Goal: Task Accomplishment & Management: Complete application form

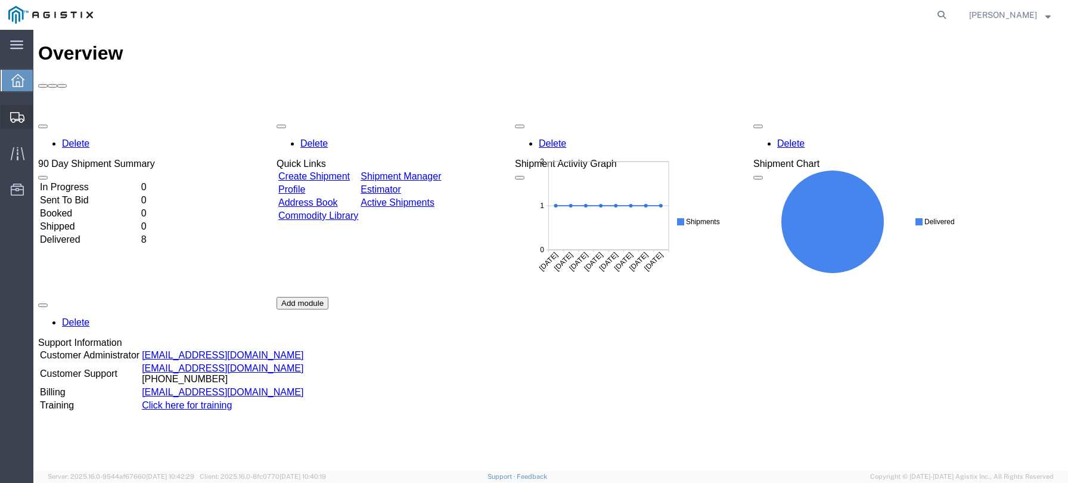
click at [41, 116] on span "Shipments" at bounding box center [37, 117] width 8 height 24
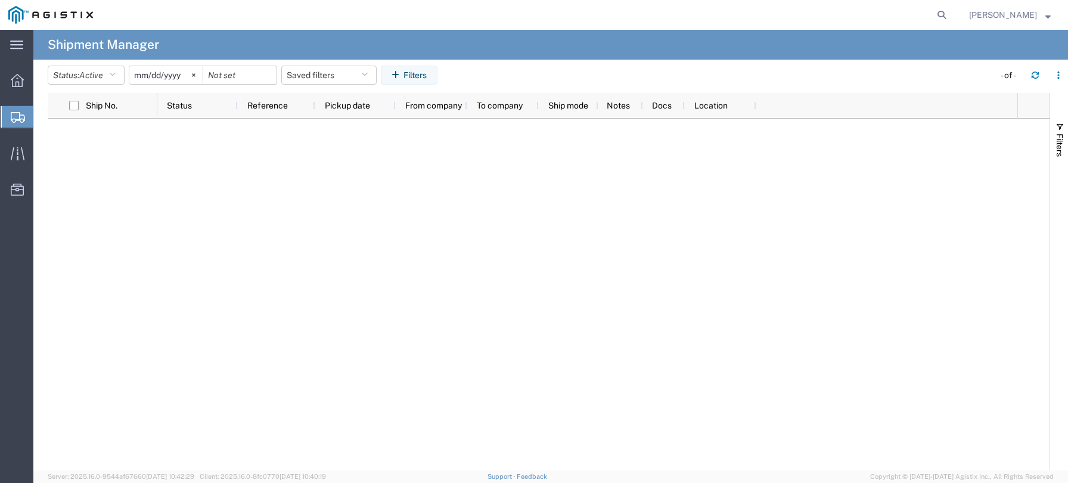
click at [0, 0] on span "Create Shipment" at bounding box center [0, 0] width 0 height 0
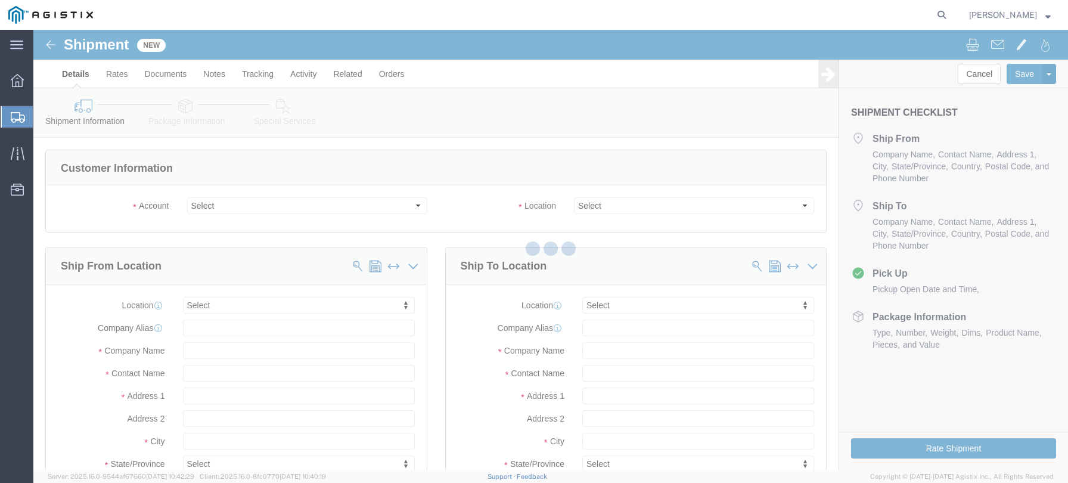
select select
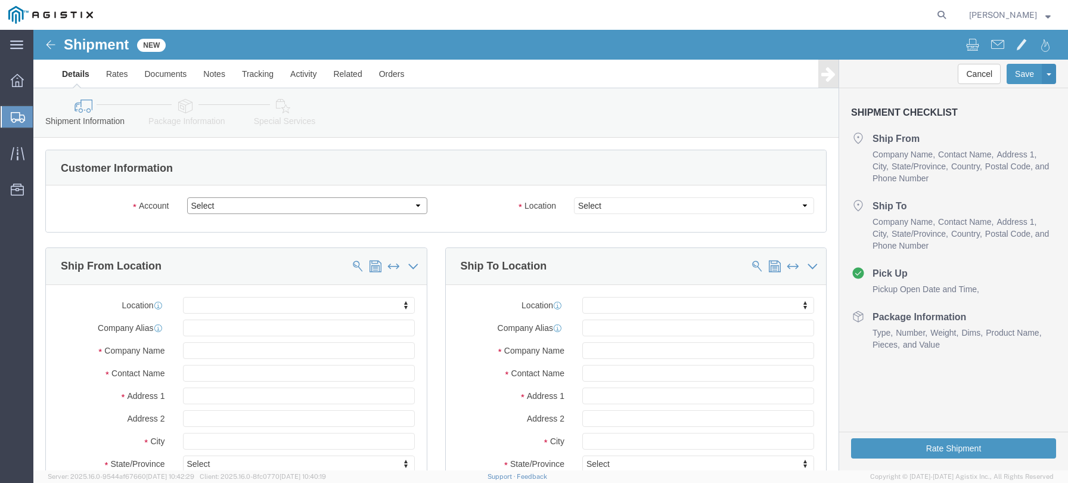
click select "Select Louisville Ladder PG&E"
select select "9596"
click select "Select Louisville Ladder PG&E"
select select
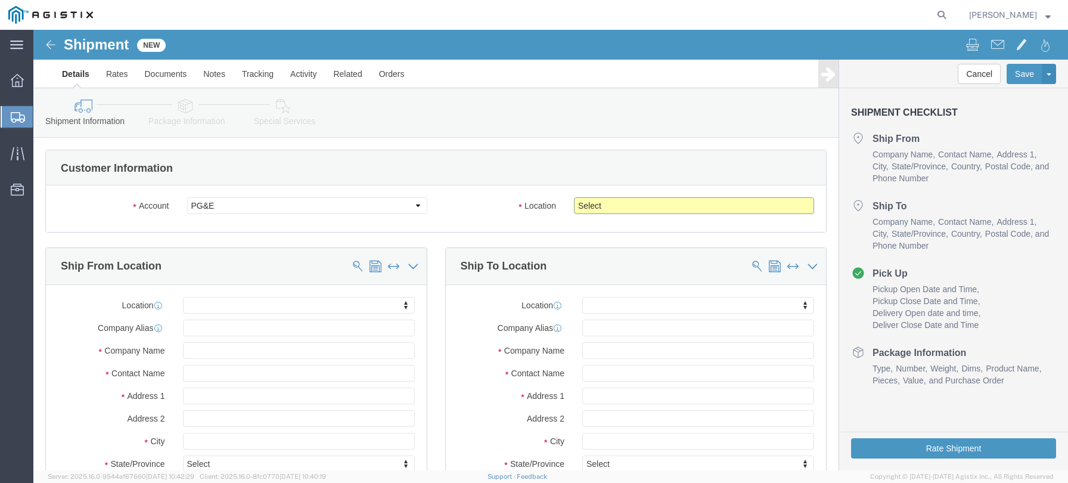
click select "Select All Others [GEOGRAPHIC_DATA] [GEOGRAPHIC_DATA] [GEOGRAPHIC_DATA] [GEOGRA…"
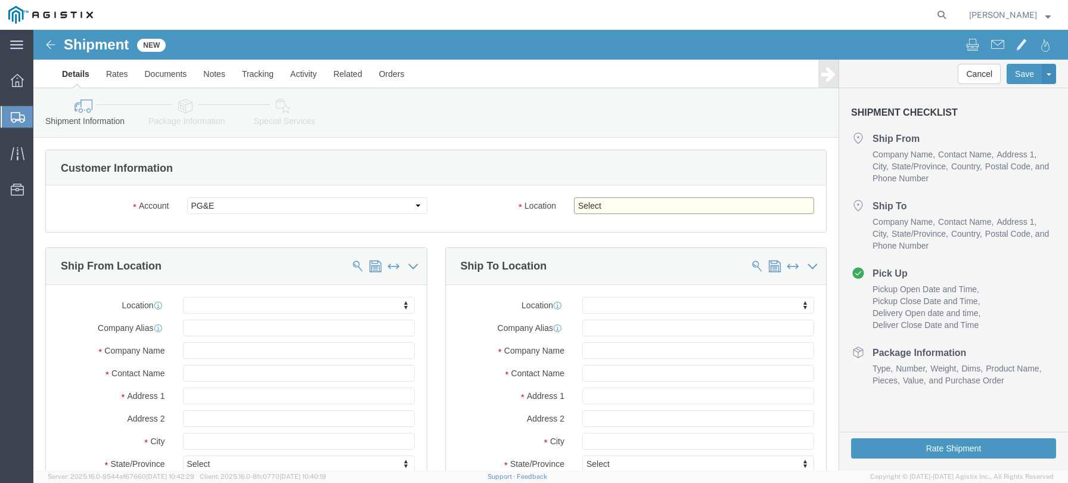
select select "23082"
click select "Select All Others [GEOGRAPHIC_DATA] [GEOGRAPHIC_DATA] [GEOGRAPHIC_DATA] [GEOGRA…"
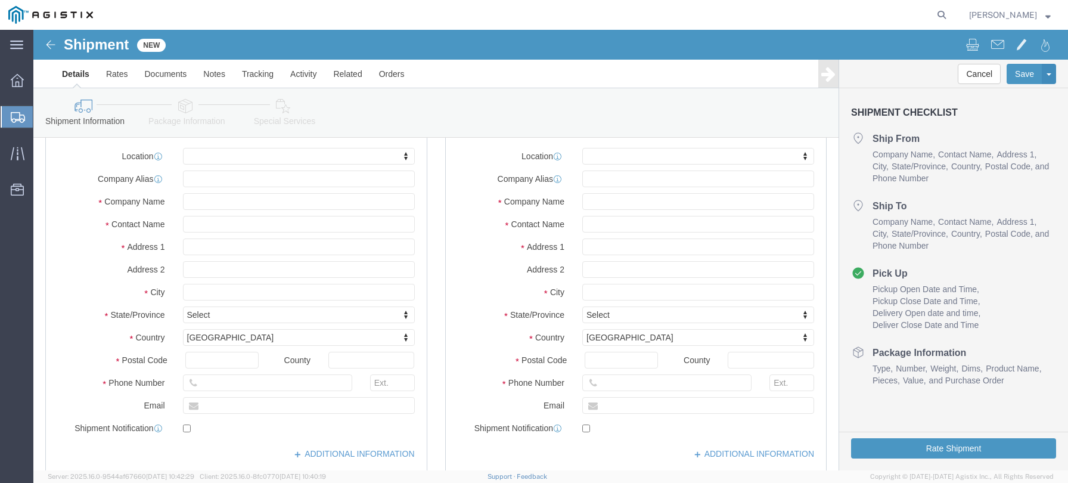
scroll to position [179, 0]
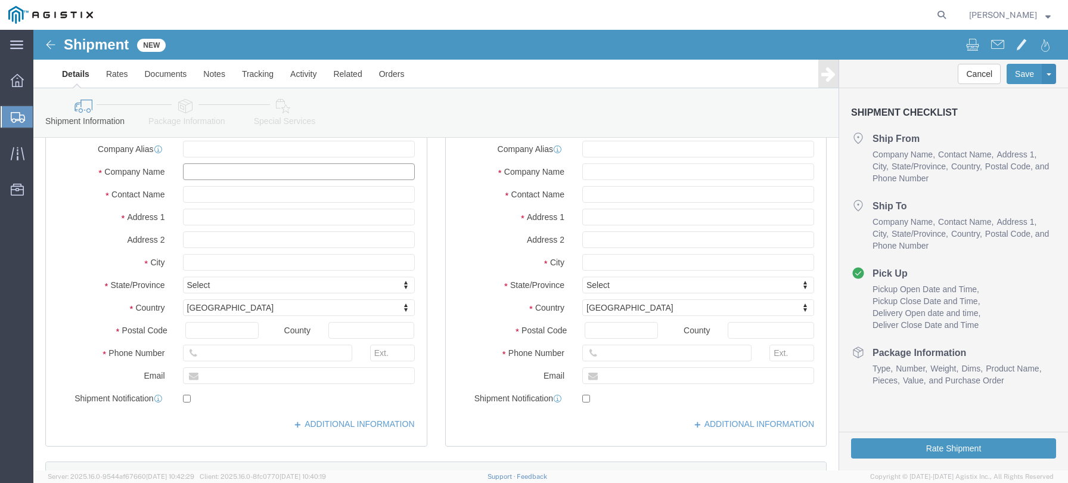
click input "text"
type input "[PERSON_NAME]"
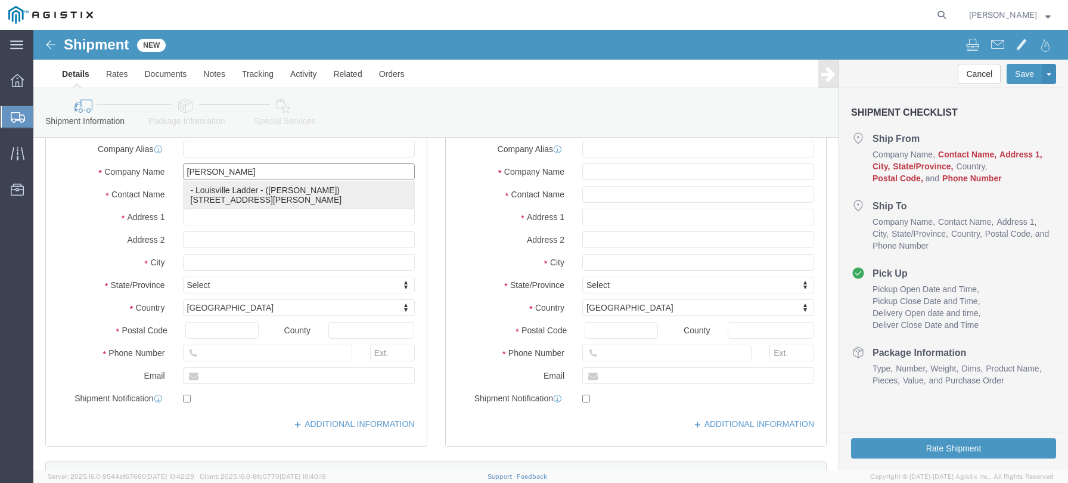
click p "- Louisville Ladder - ([PERSON_NAME]) [STREET_ADDRESS][PERSON_NAME]"
select select "CA"
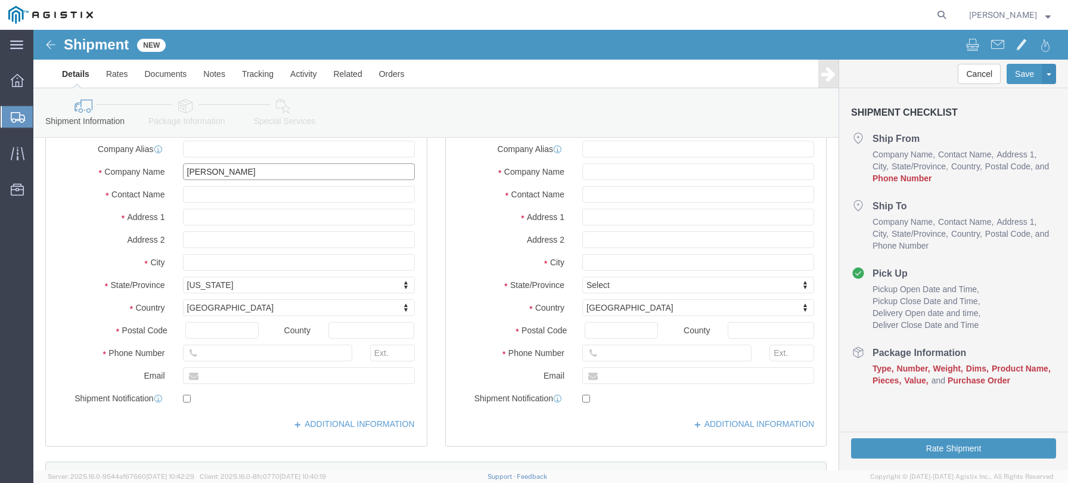
type input "Louisville Ladder"
click input "text"
type input "9099410623"
click input "text"
type input "[EMAIL_ADDRESS][DOMAIN_NAME]"
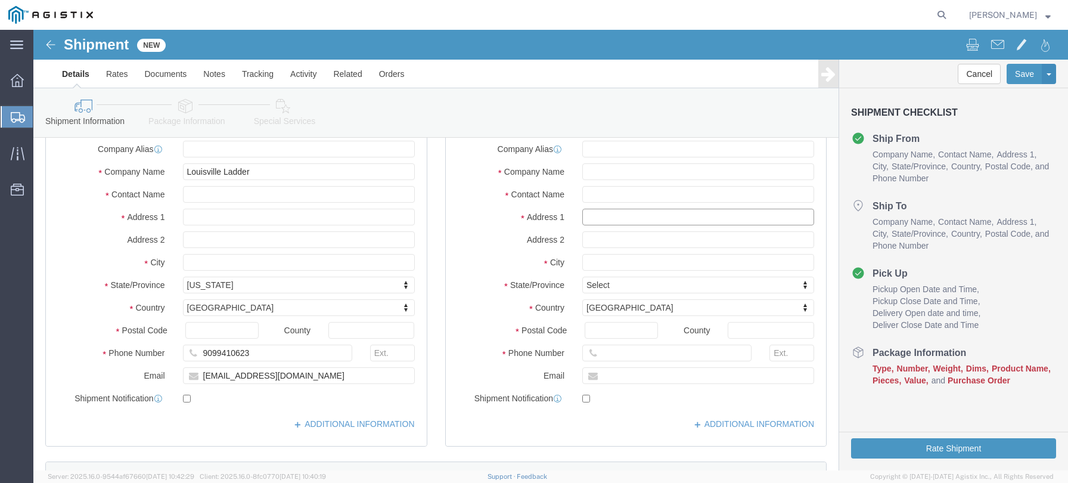
click input "text"
click input "731"
type input "7"
click input "text"
type input "[PERSON_NAME]"
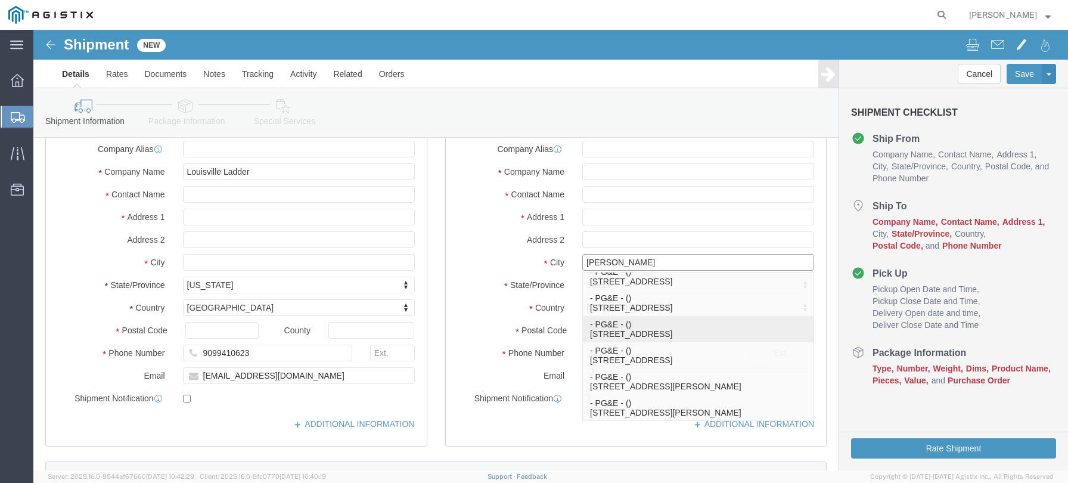
scroll to position [62, 0]
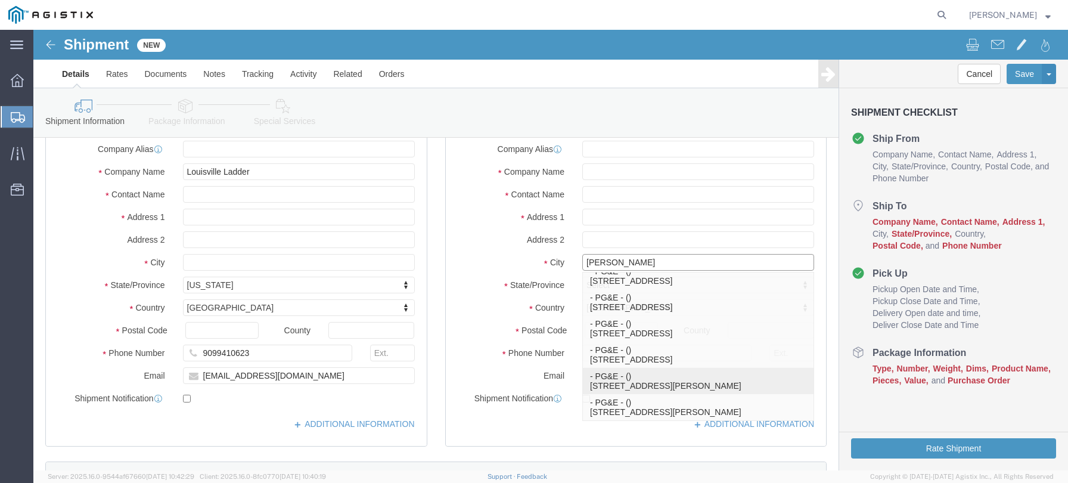
click p "- PG&E - () [STREET_ADDRESS][PERSON_NAME]"
select select "CA"
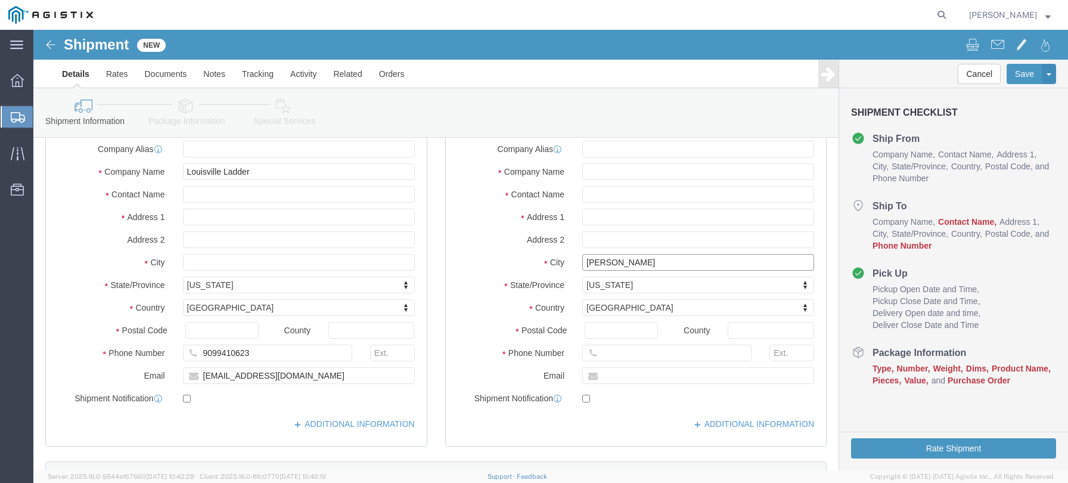
type input "[GEOGRAPHIC_DATA]"
click input "text"
type input "PG&E"
click input "text"
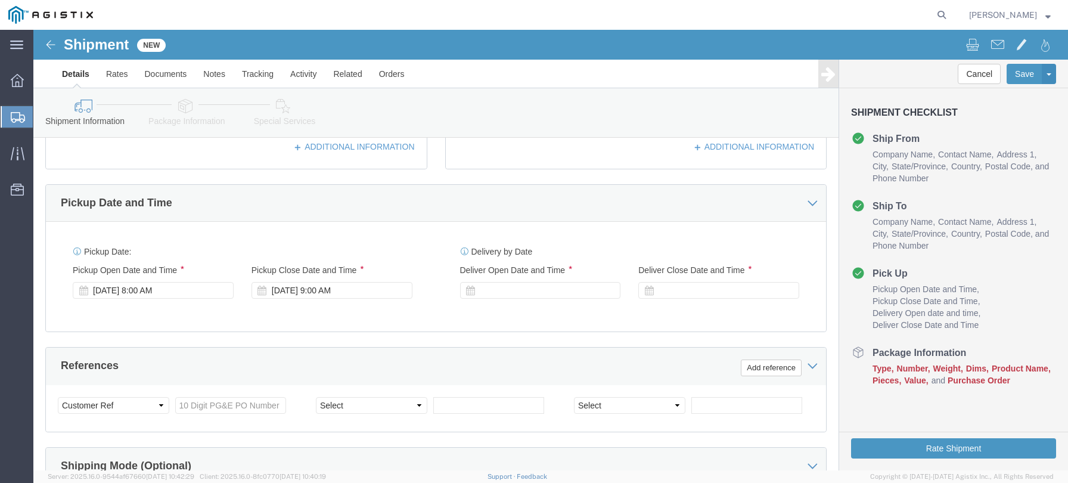
scroll to position [477, 0]
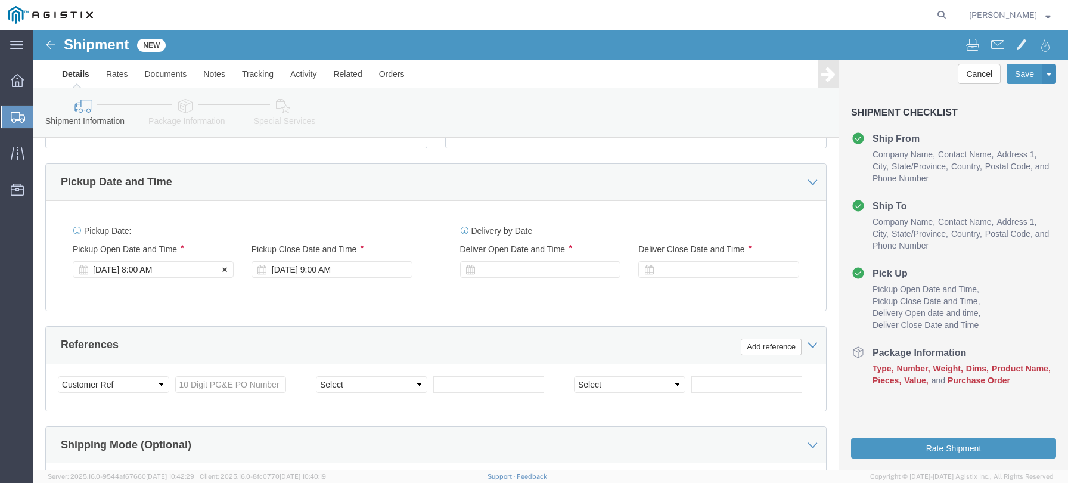
type input "9253130360"
click div "[DATE] 8:00 AM"
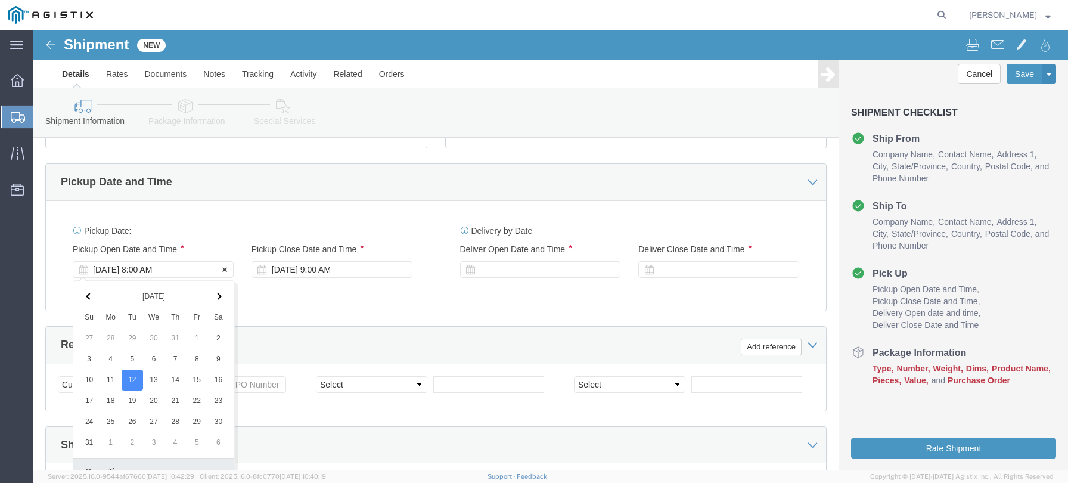
scroll to position [681, 0]
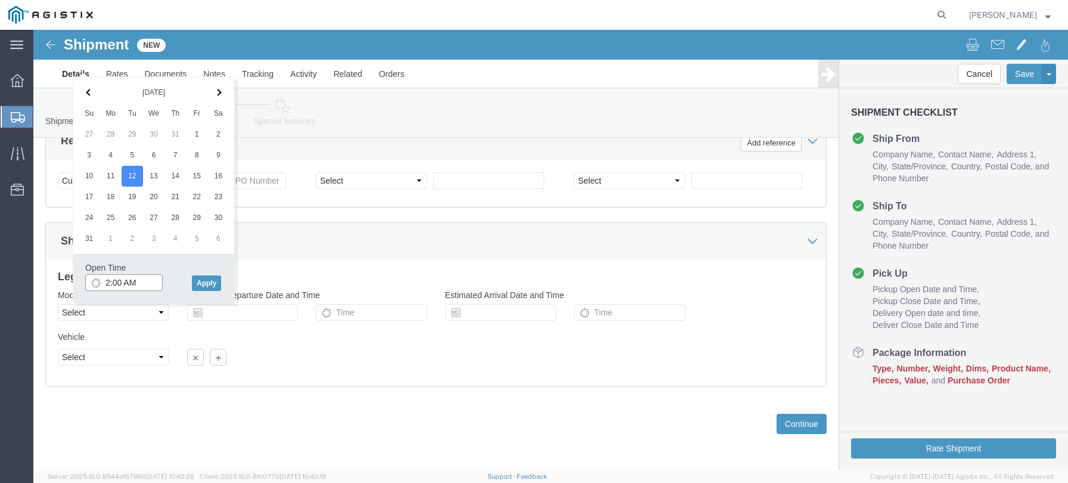
click input "2:00 AM"
type input "2:00 PM"
click button "Apply"
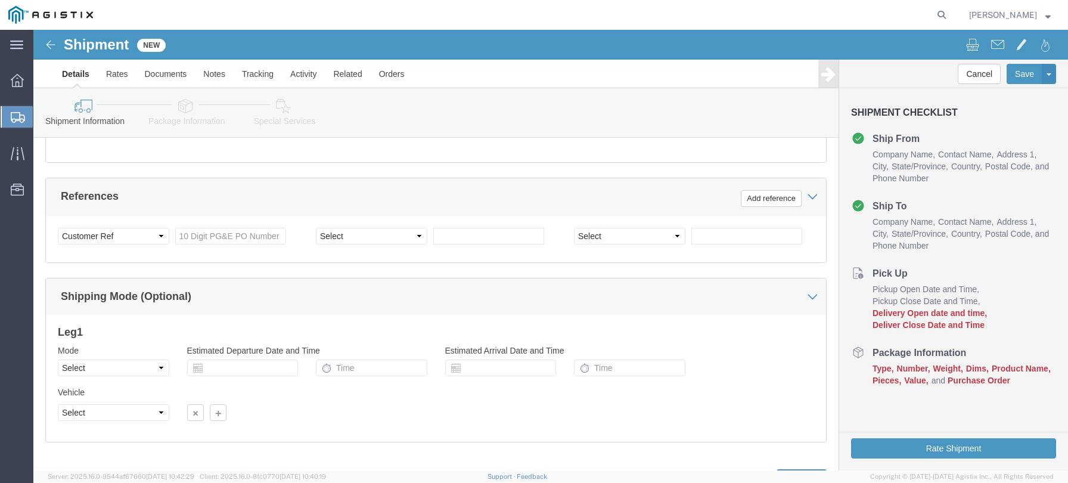
scroll to position [502, 0]
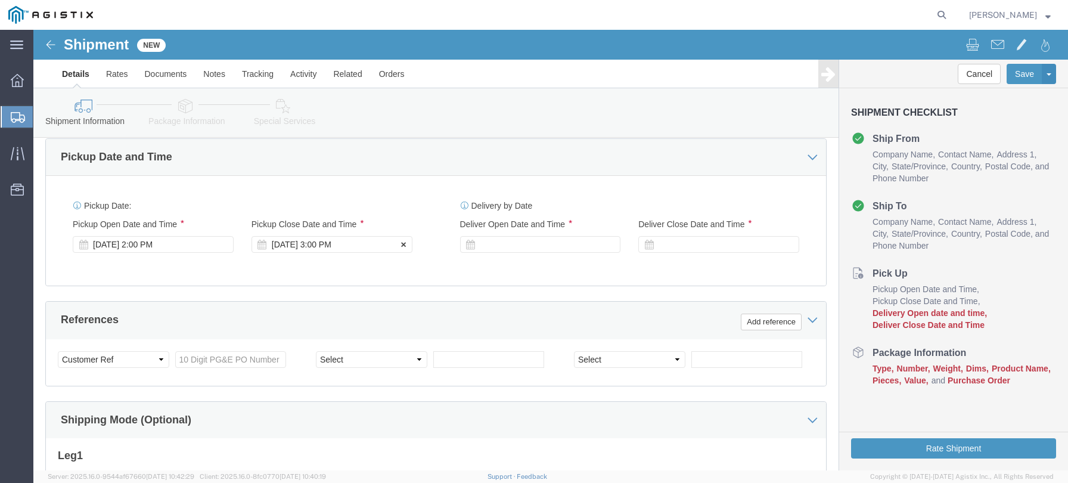
click div "[DATE] 3:00 PM"
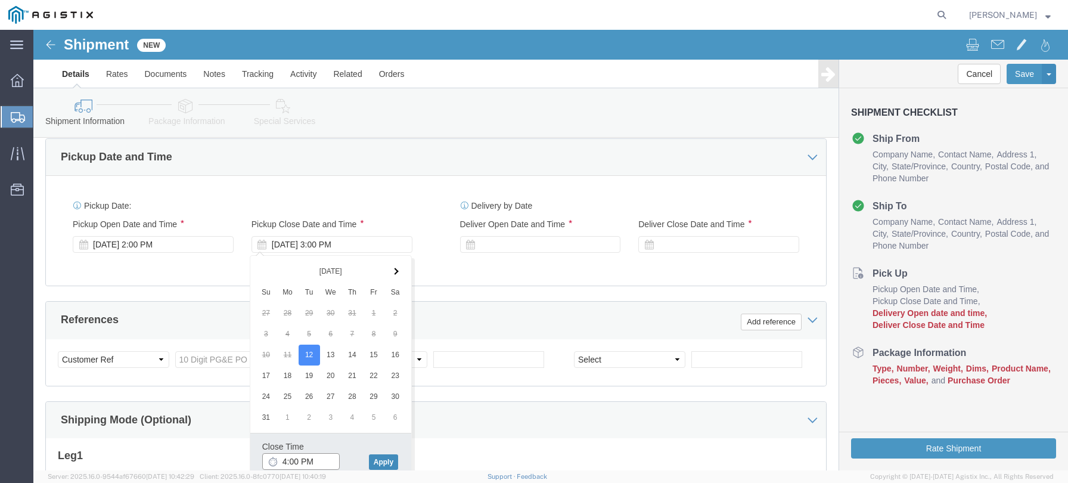
type input "4:00 PM"
click button "Apply"
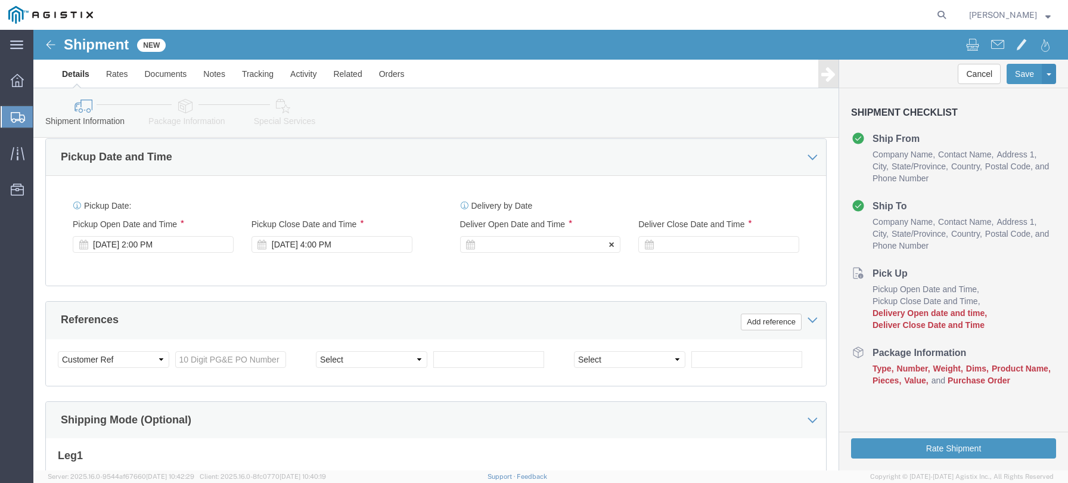
click icon
click div
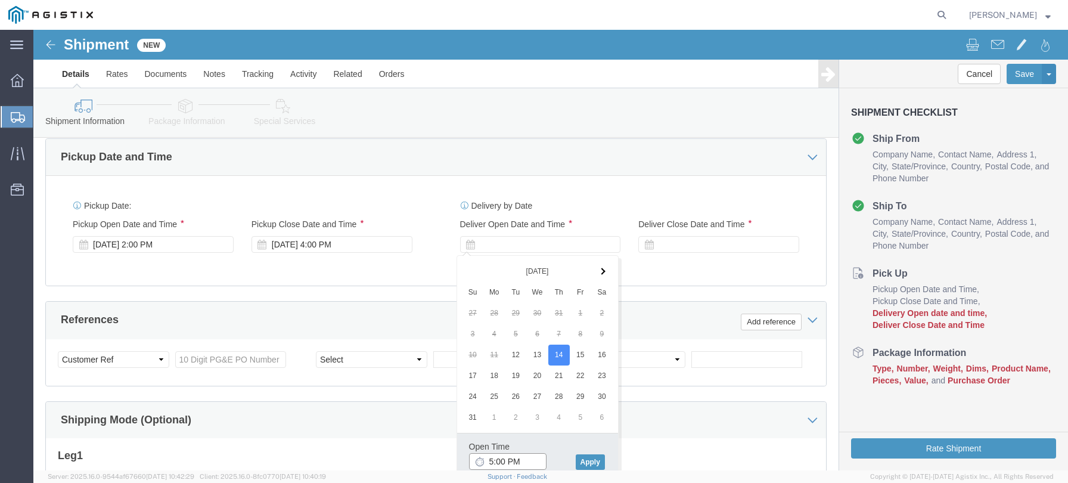
click input "5:00 PM"
click input "8:00 PM"
type input "8:00 AM"
click button "Apply"
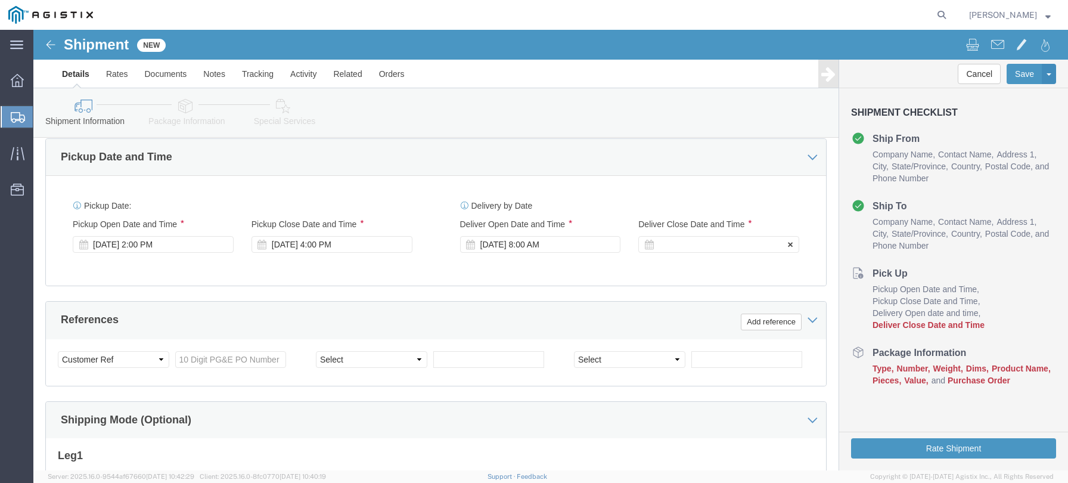
click div
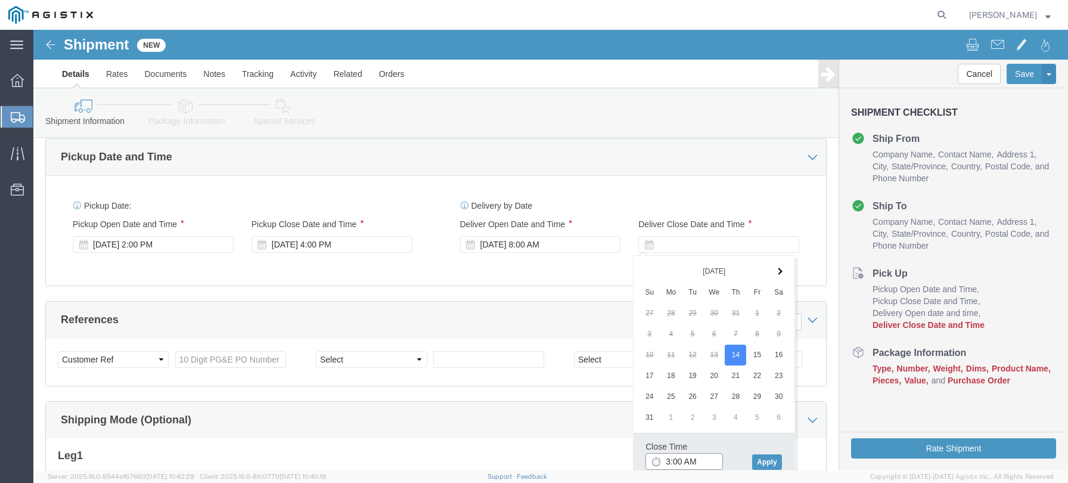
click input "3:00 AM"
type input "3:00 PM"
click button "Apply"
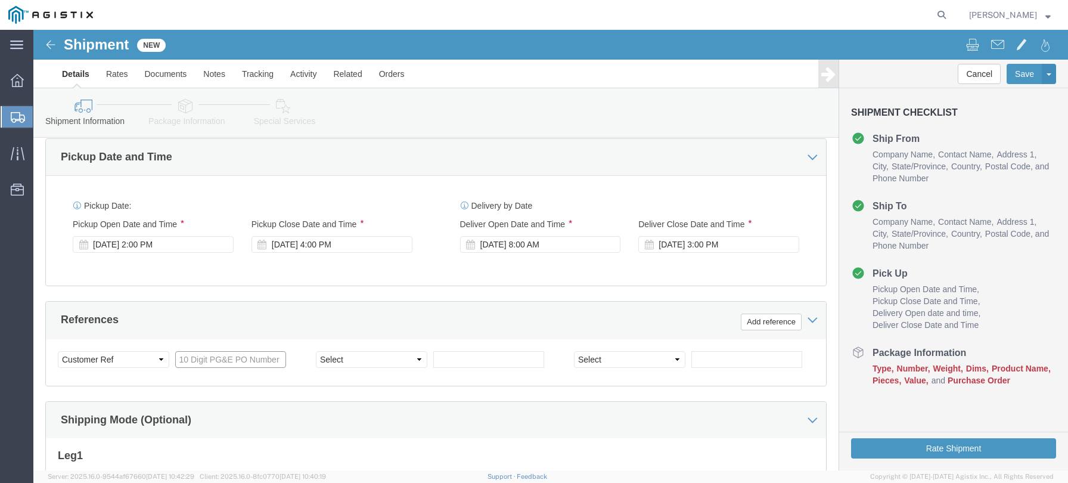
click input "text"
paste input "2701227529"
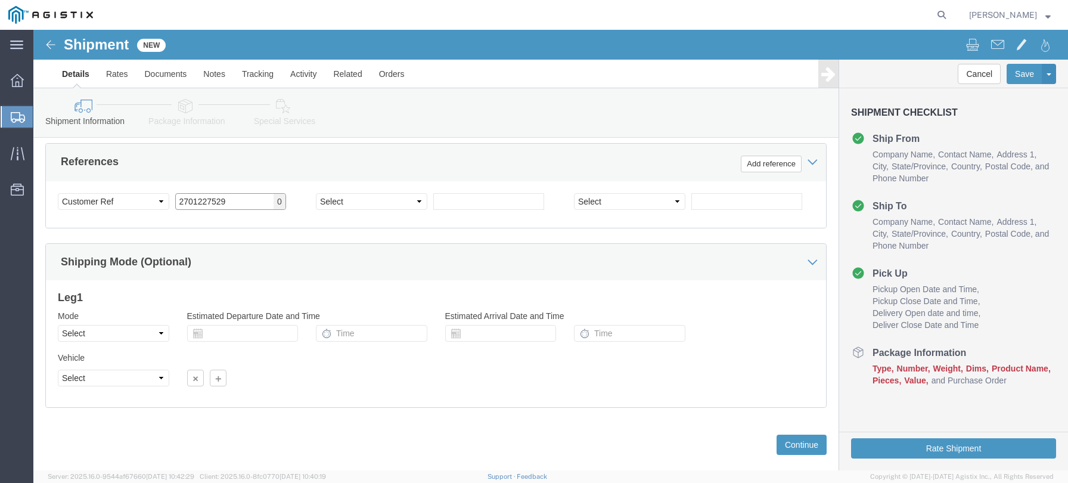
scroll to position [681, 0]
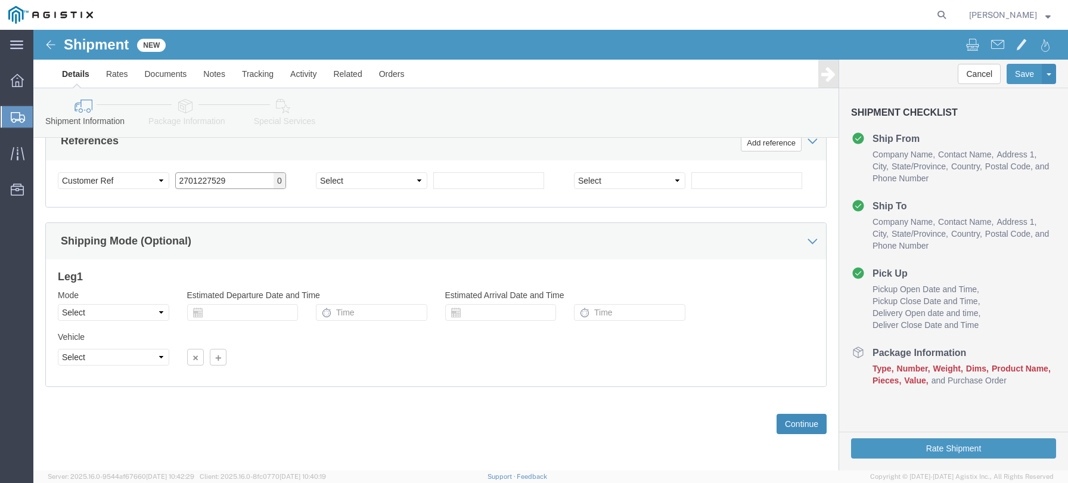
type input "2701227529"
click button "Continue"
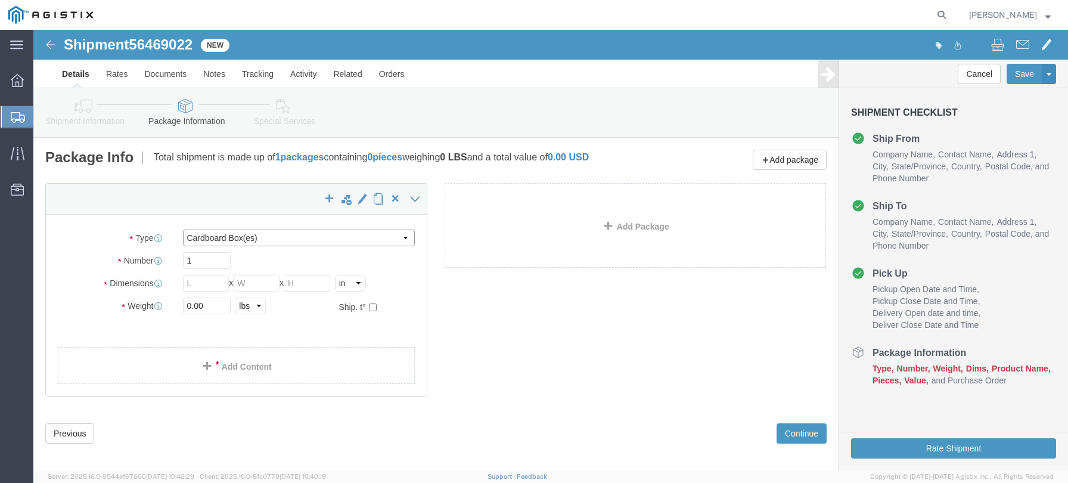
click select "Select Bulk Bundle(s) Cardboard Box(es) Carton(s) Crate(s) Drum(s) (Fiberboard)…"
select select "PSNS"
click select "Select Bulk Bundle(s) Cardboard Box(es) Carton(s) Crate(s) Drum(s) (Fiberboard)…"
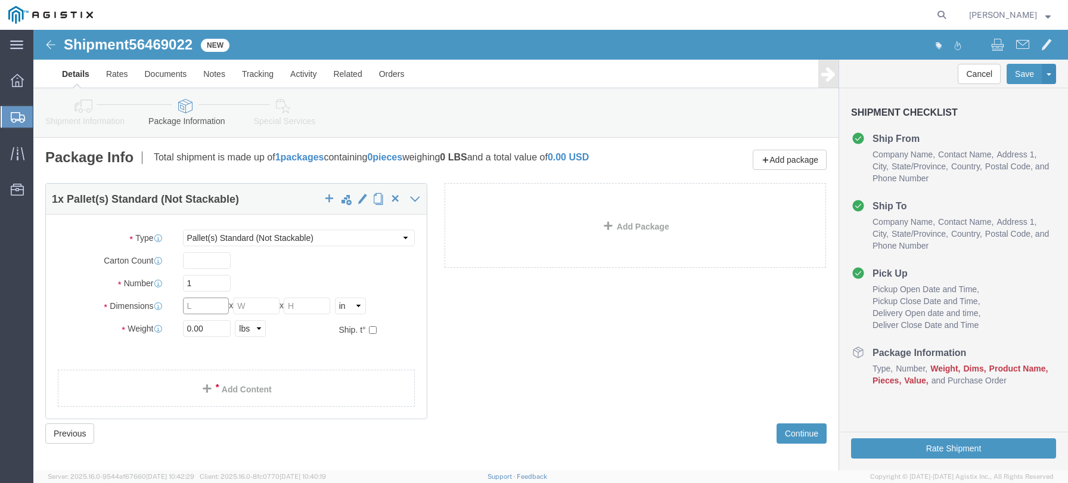
click input "text"
type input "48"
type input "41"
click input "48"
type input "48"
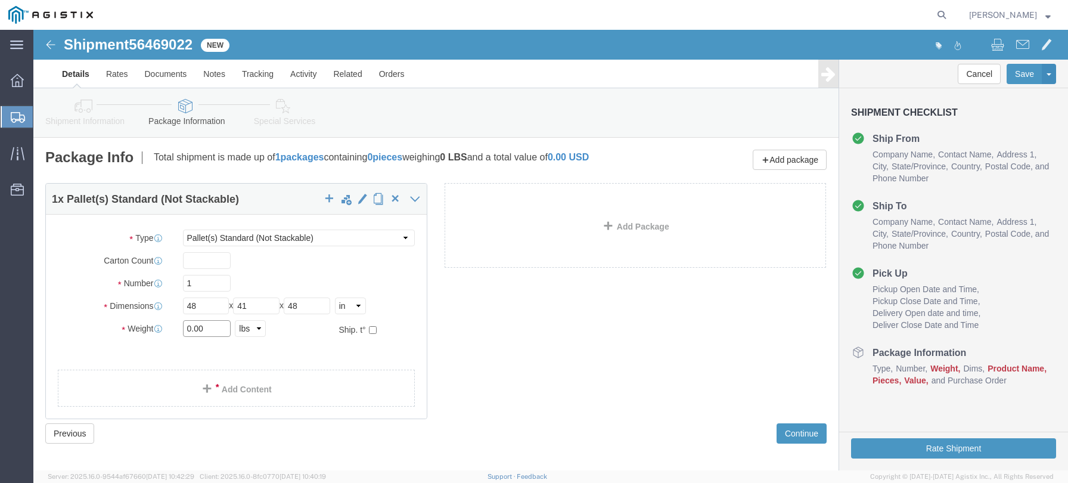
drag, startPoint x: 158, startPoint y: 298, endPoint x: 206, endPoint y: 309, distance: 48.9
click input "0.00"
type input "205.00"
click link "Add Content"
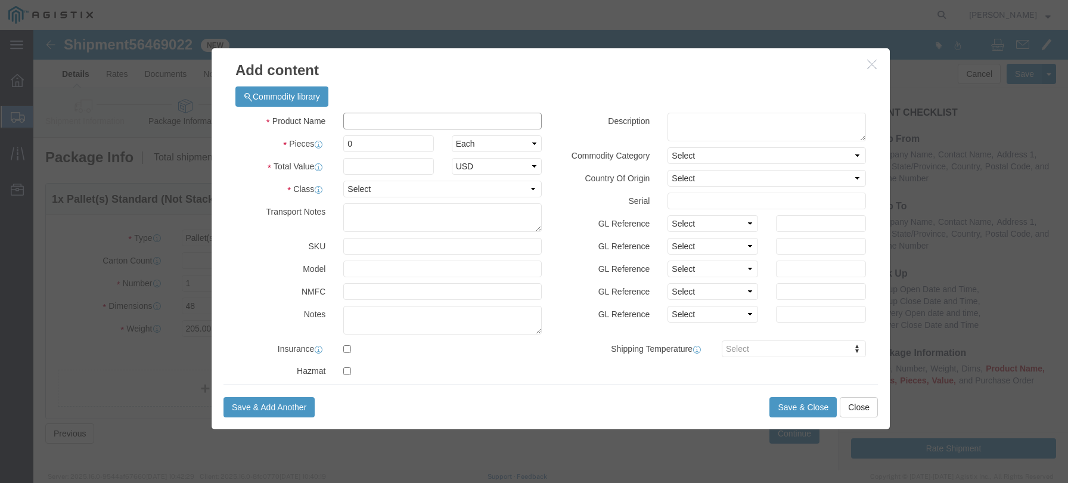
click input "text"
type input "FM1404HD"
click input "0"
type input "9"
click input "text"
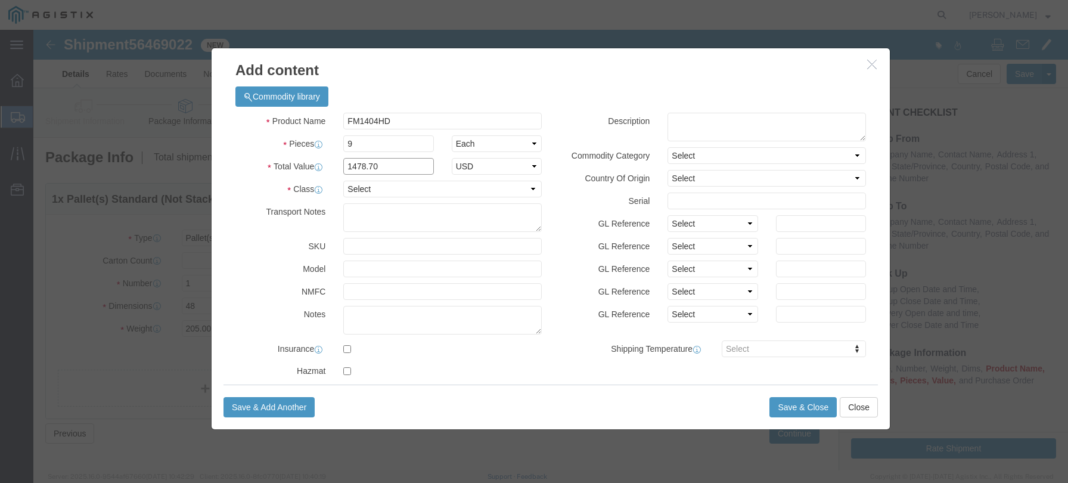
type input "1478.70"
click select "Select 50 55 60 65 70 85 92.5 100 125 175 250 300 400"
select select "300"
click select "Select 50 55 60 65 70 85 92.5 100 125 175 250 300 400"
click icon
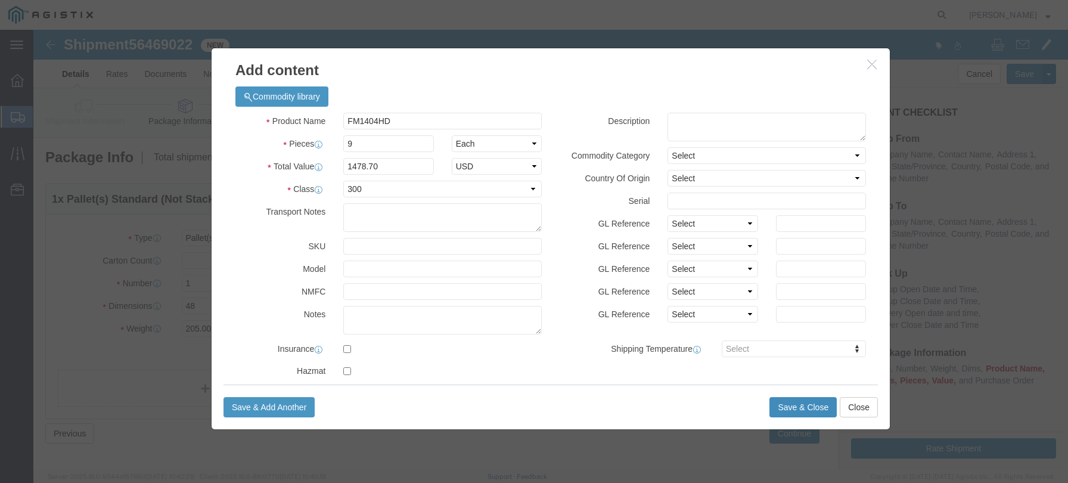
click button "Save & Close"
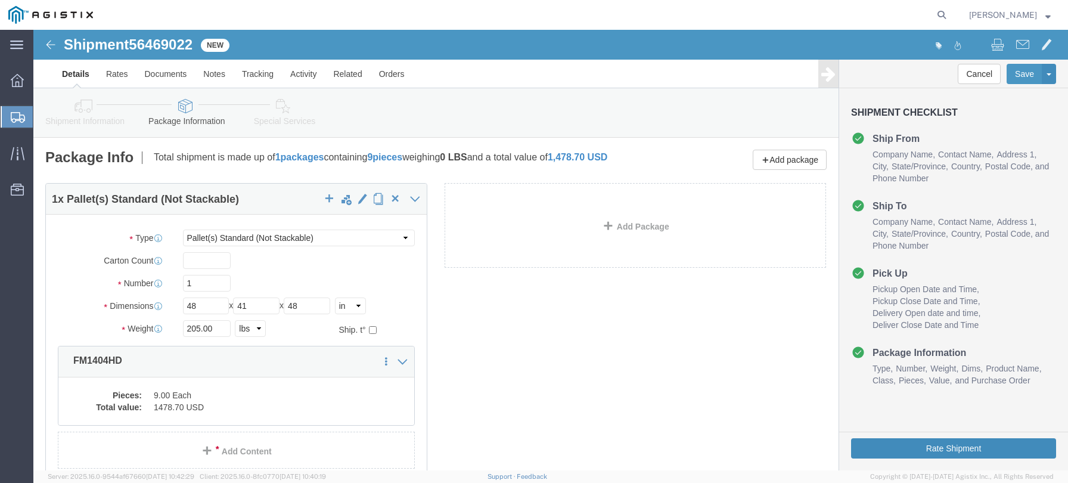
click button "Rate Shipment"
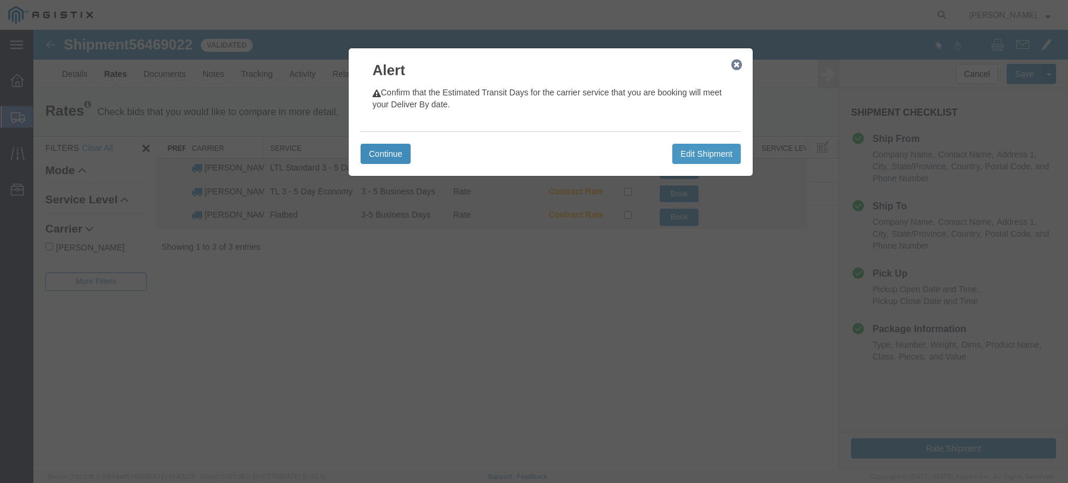
click at [386, 153] on button "Continue" at bounding box center [386, 154] width 50 height 20
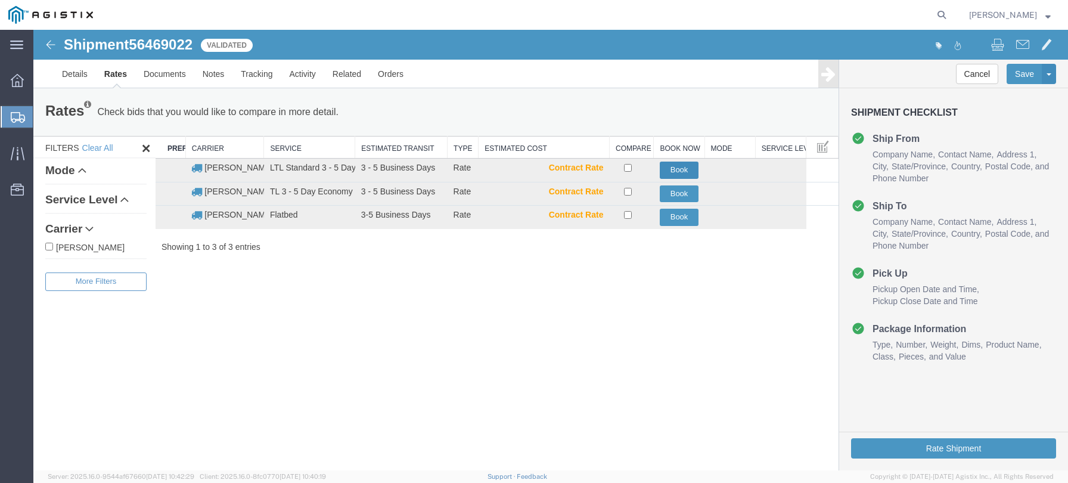
click at [683, 169] on button "Book" at bounding box center [679, 170] width 39 height 17
